Goal: Transaction & Acquisition: Obtain resource

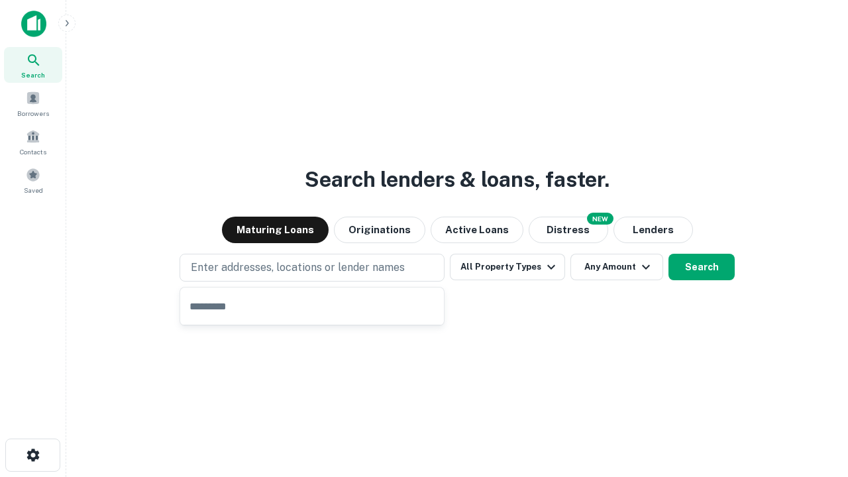
type input "**********"
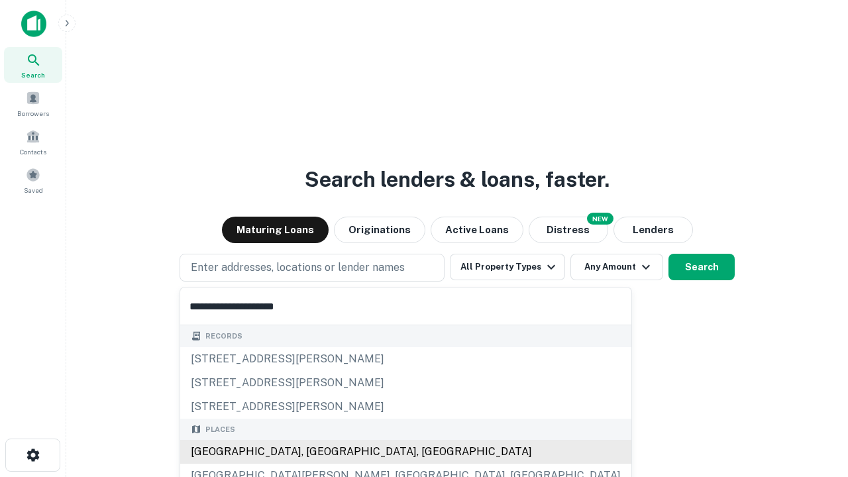
click at [317, 452] on div "Santa Monica, CA, USA" at bounding box center [405, 452] width 451 height 24
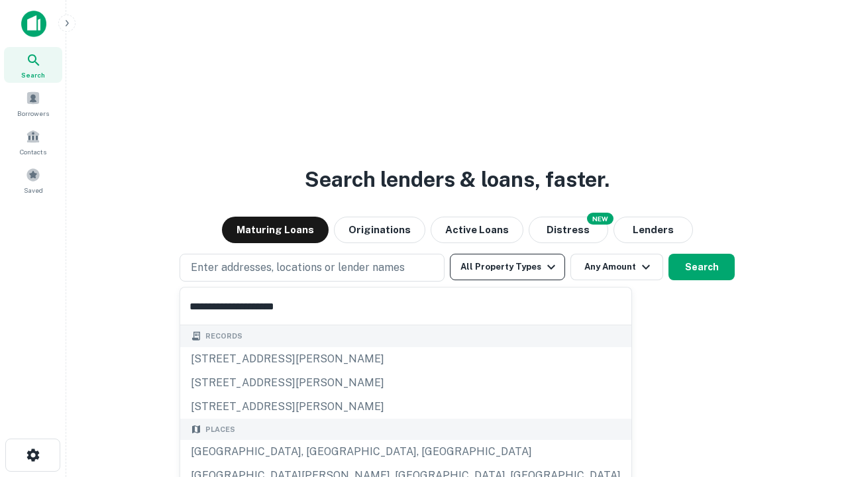
click at [508, 267] on button "All Property Types" at bounding box center [507, 267] width 115 height 27
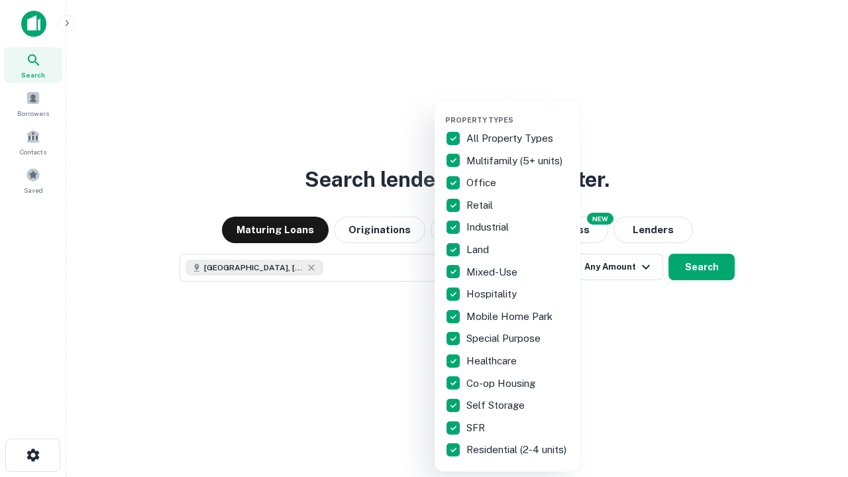
click at [518, 111] on button "button" at bounding box center [518, 111] width 146 height 1
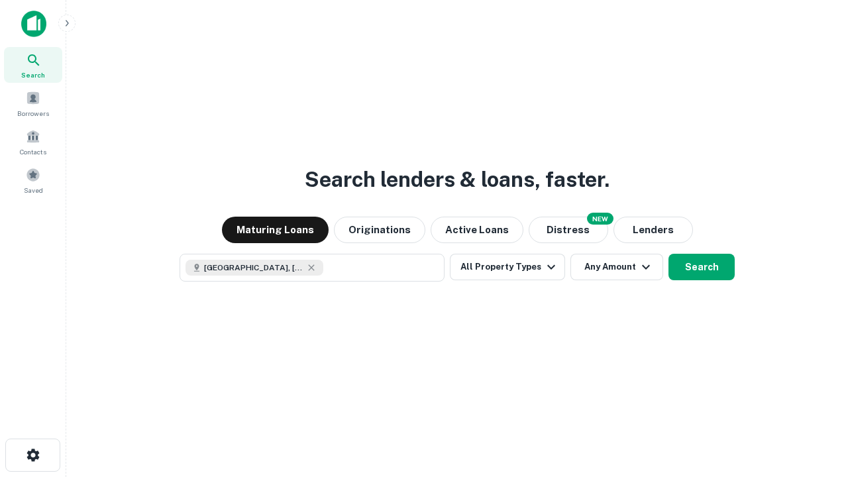
scroll to position [21, 0]
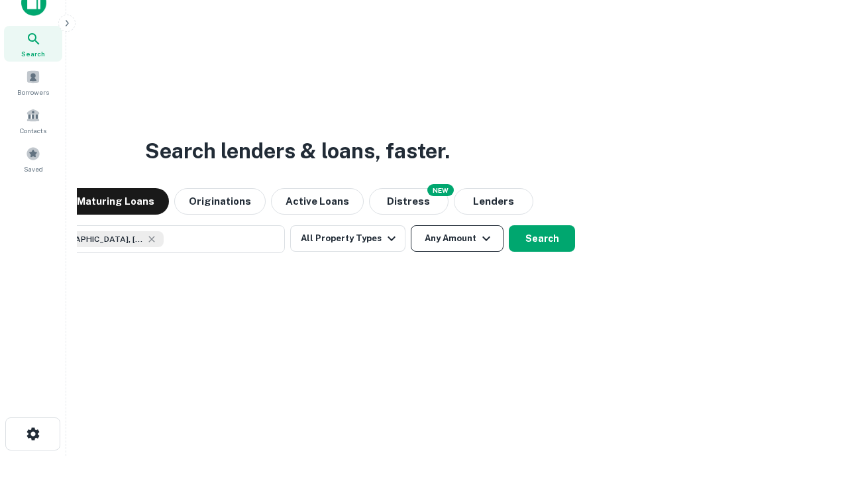
click at [411, 225] on button "Any Amount" at bounding box center [457, 238] width 93 height 27
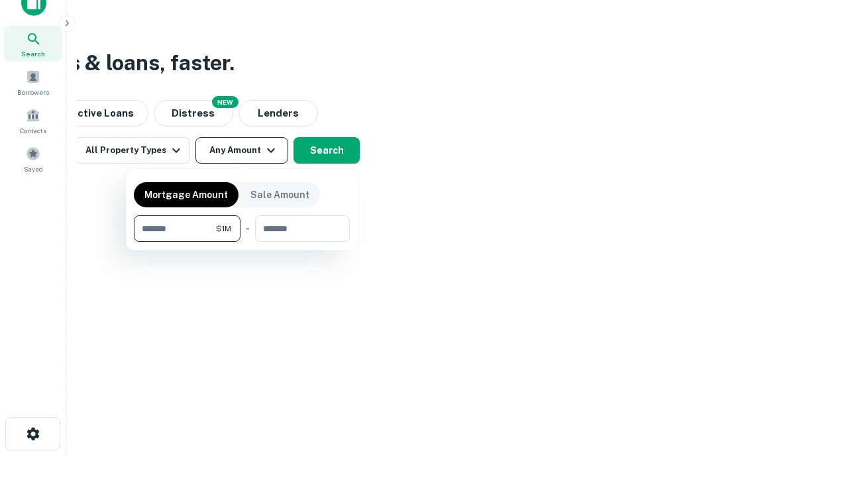
type input "*******"
click at [242, 242] on button "button" at bounding box center [242, 242] width 216 height 1
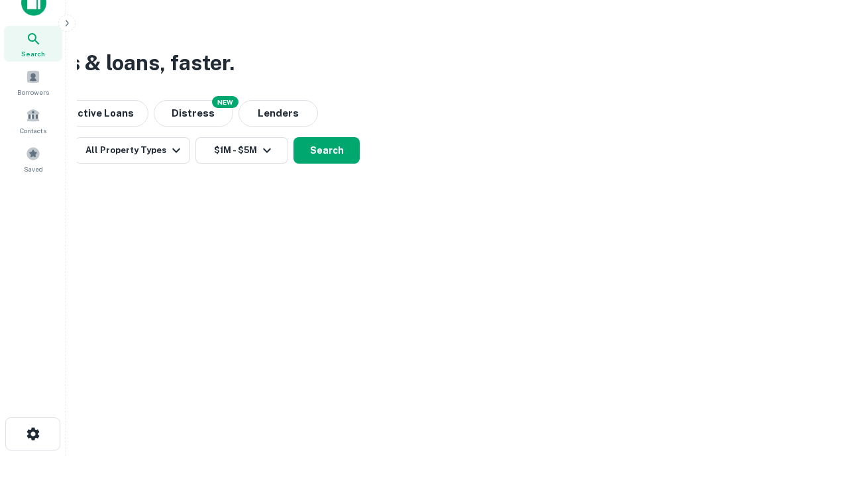
scroll to position [7, 245]
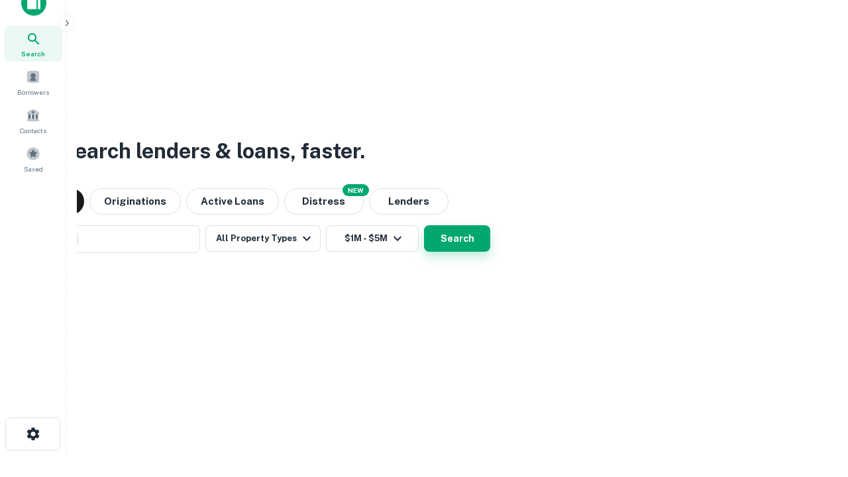
click at [424, 225] on button "Search" at bounding box center [457, 238] width 66 height 27
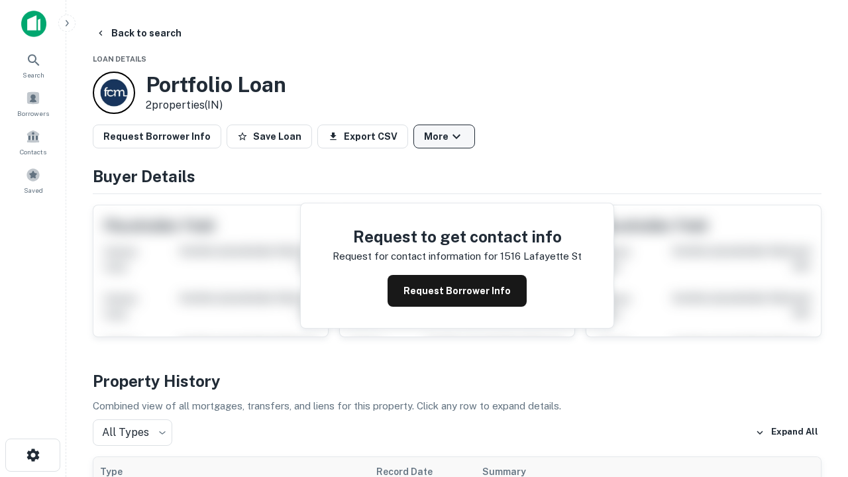
click at [444, 137] on button "More" at bounding box center [445, 137] width 62 height 24
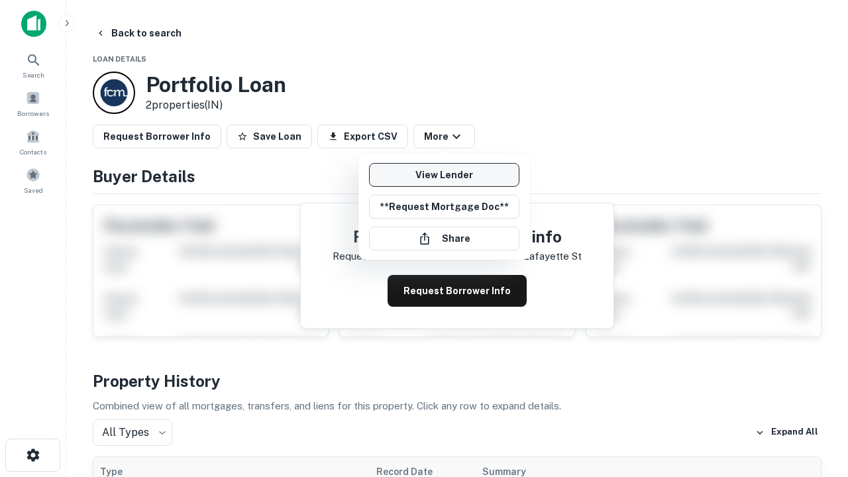
click at [444, 175] on link "View Lender" at bounding box center [444, 175] width 150 height 24
